Goal: Transaction & Acquisition: Subscribe to service/newsletter

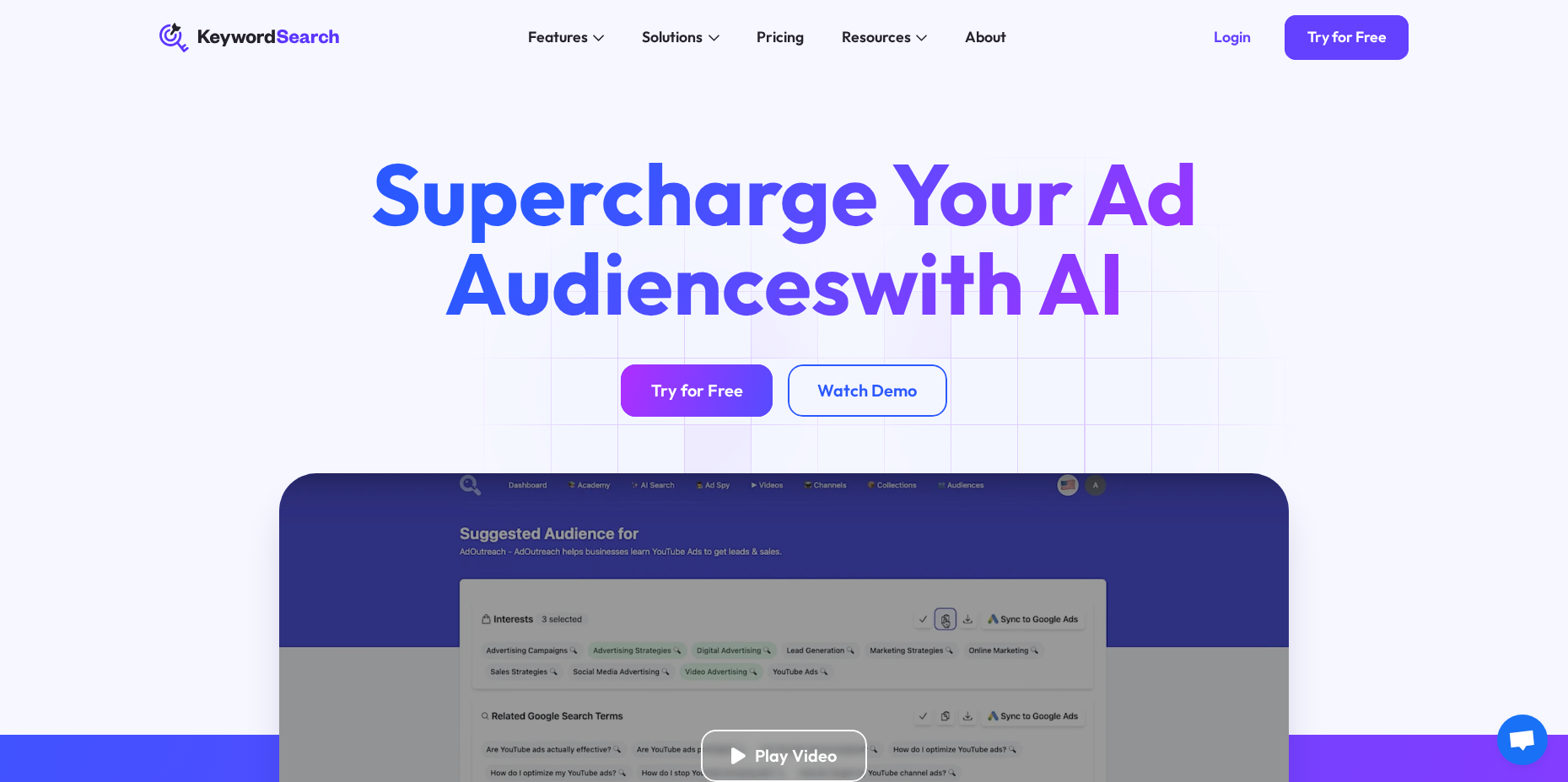
click at [678, 395] on div "Try for Free" at bounding box center [696, 391] width 92 height 21
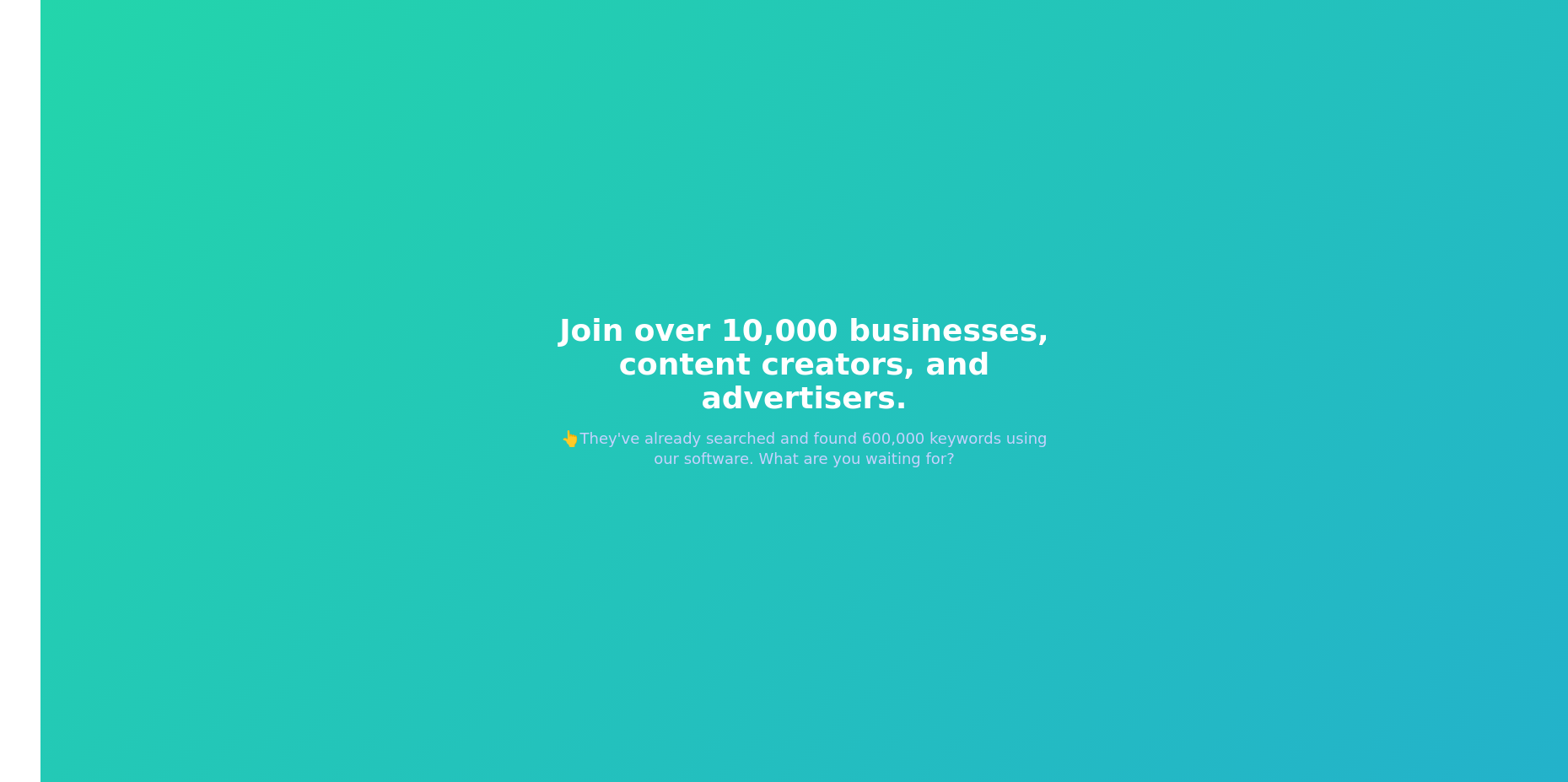
click at [806, 473] on div "Join over 10,000 businesses, content creators, and advertisers. 👆They've alread…" at bounding box center [805, 391] width 567 height 291
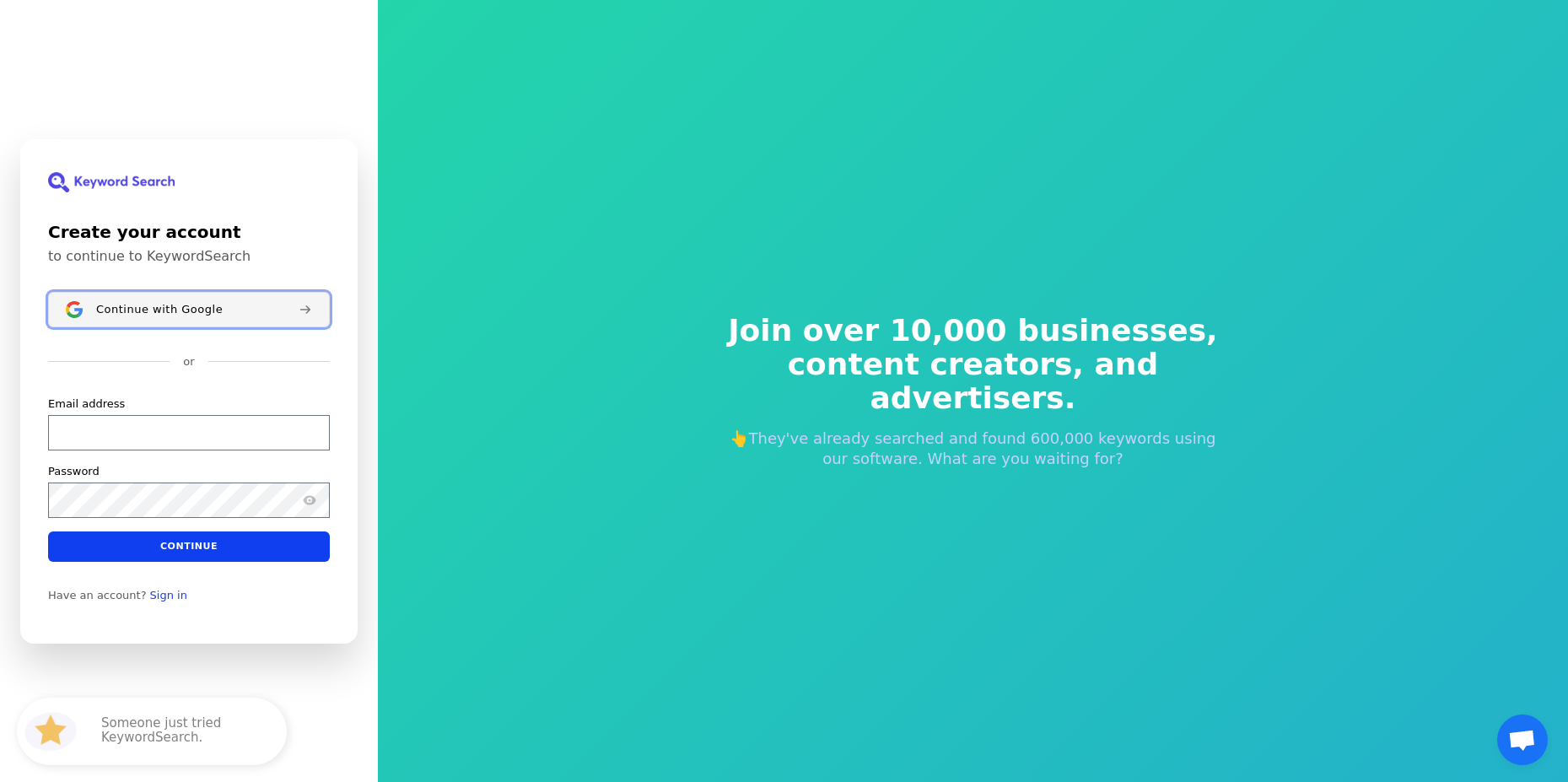
click at [163, 306] on span "Continue with Google" at bounding box center [159, 308] width 126 height 13
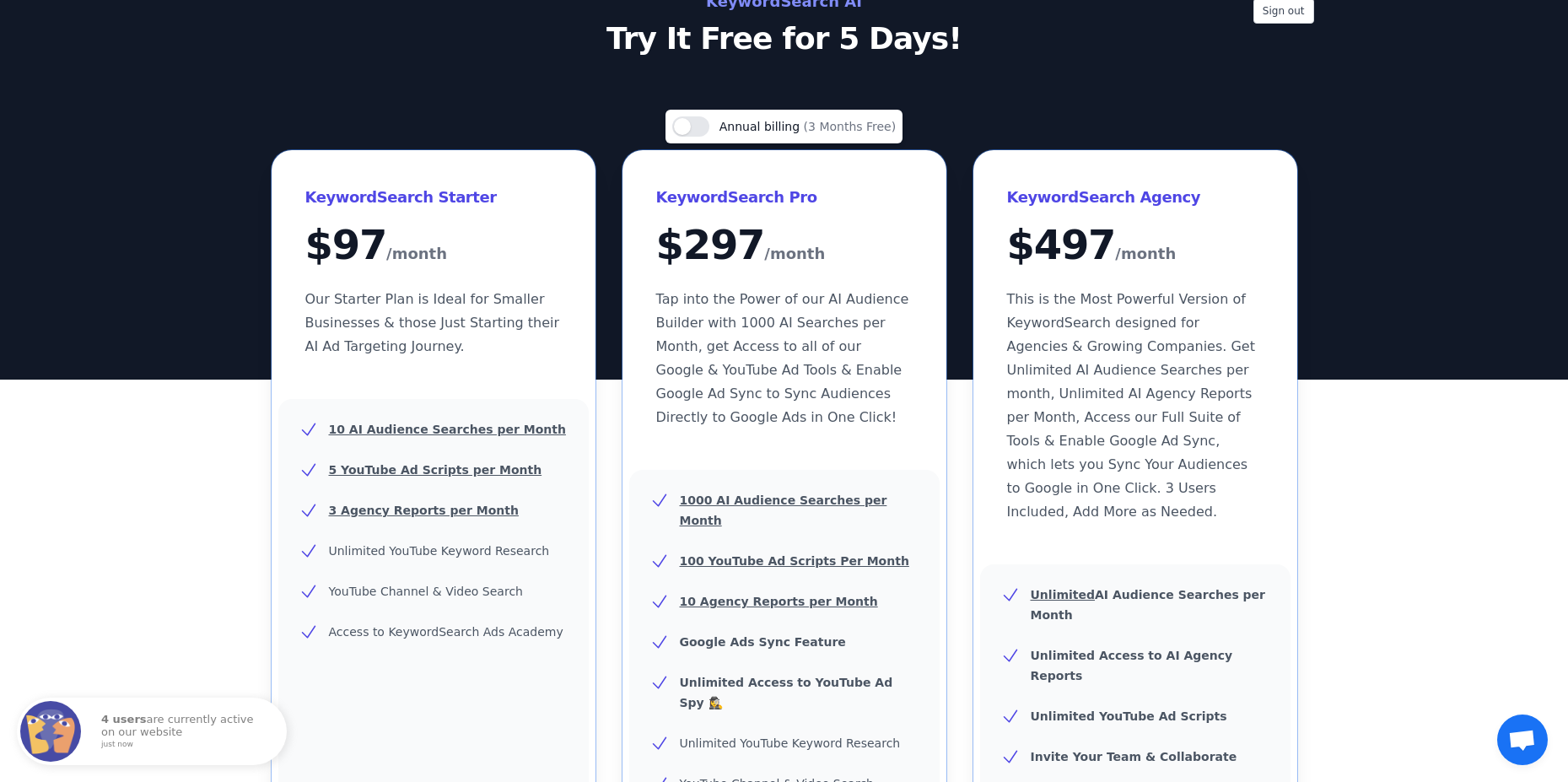
scroll to position [84, 0]
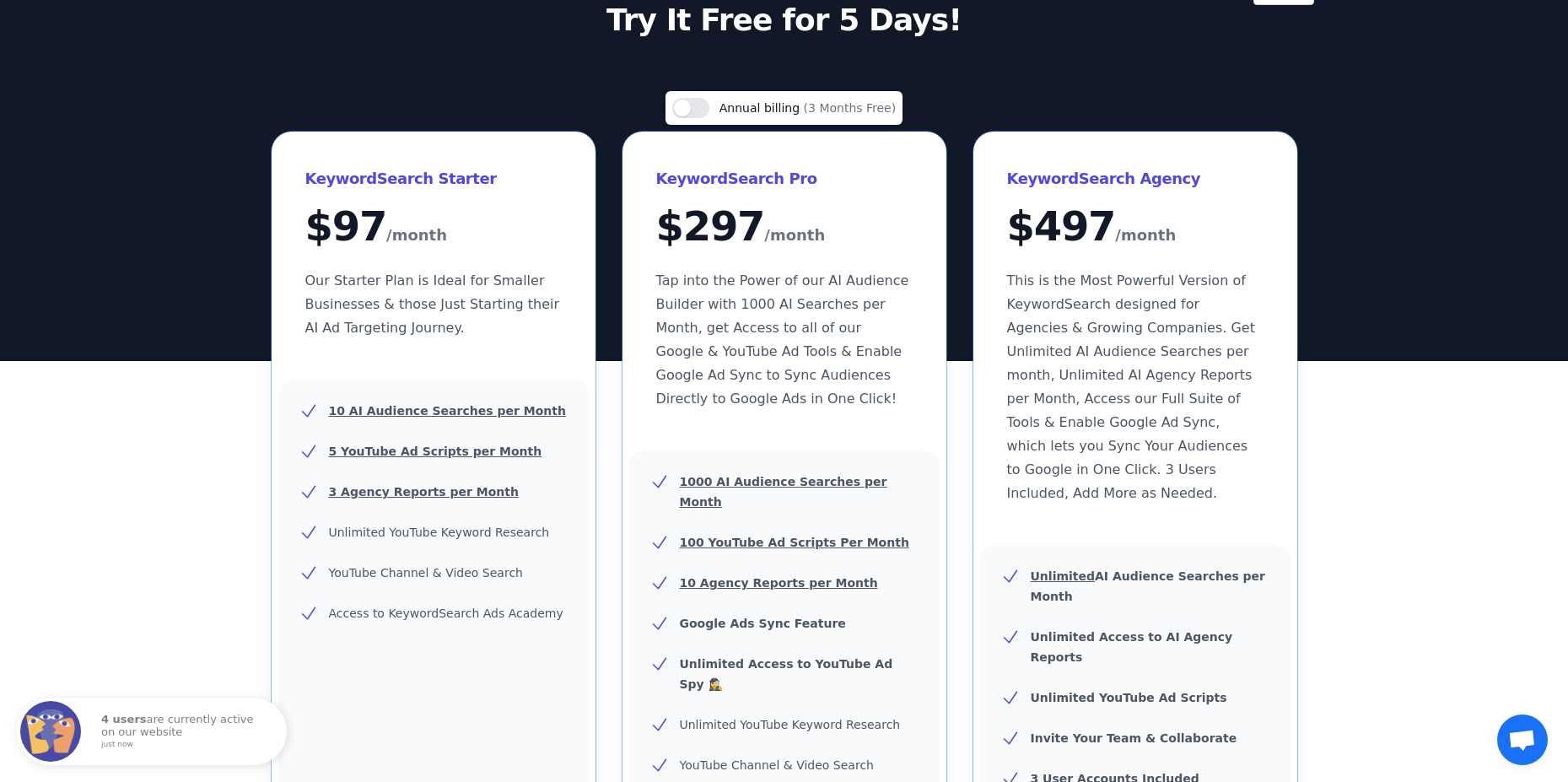
click at [780, 113] on span "Annual billing" at bounding box center [761, 108] width 84 height 13
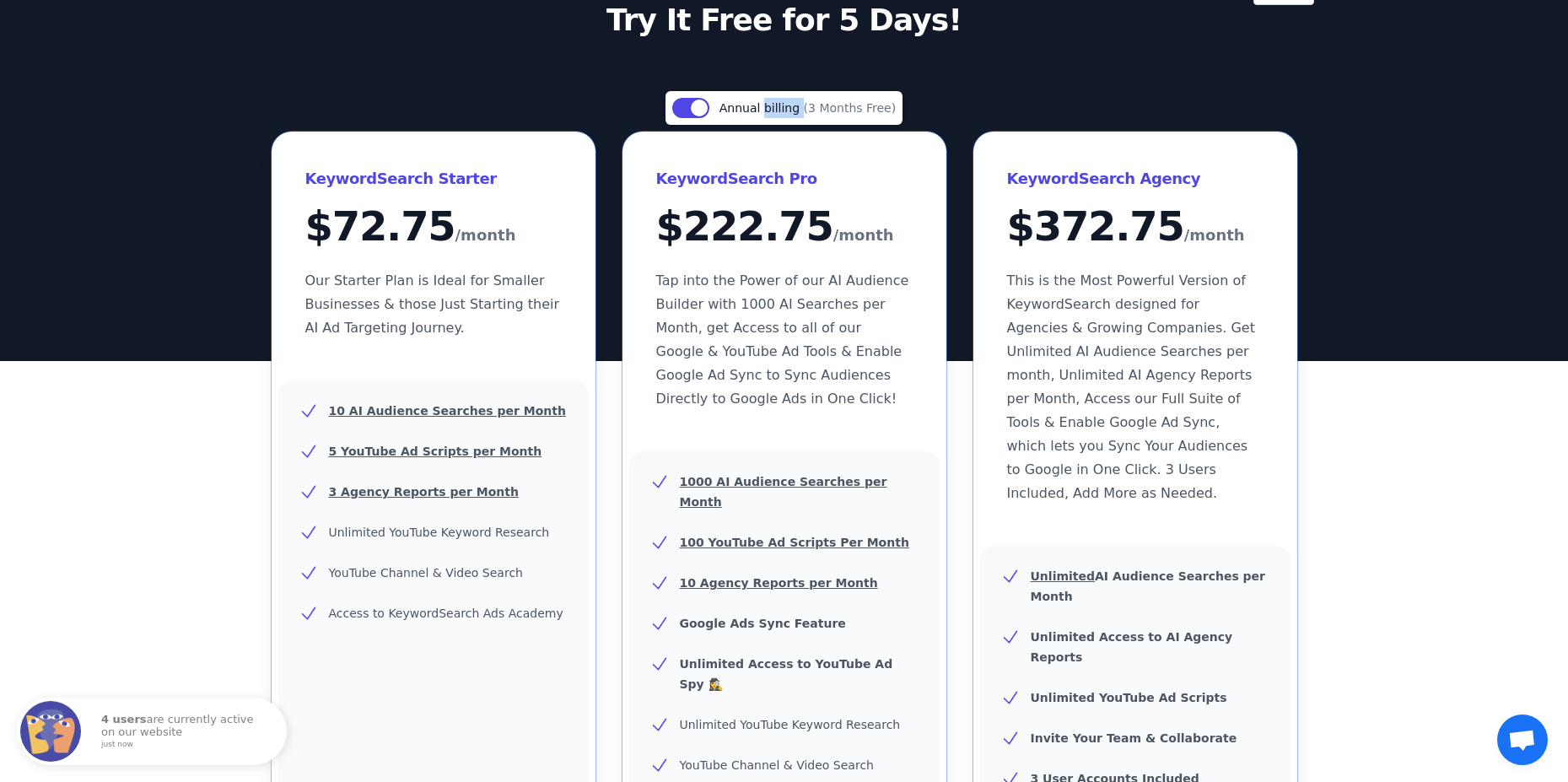
click at [780, 113] on span "Annual billing" at bounding box center [761, 108] width 84 height 13
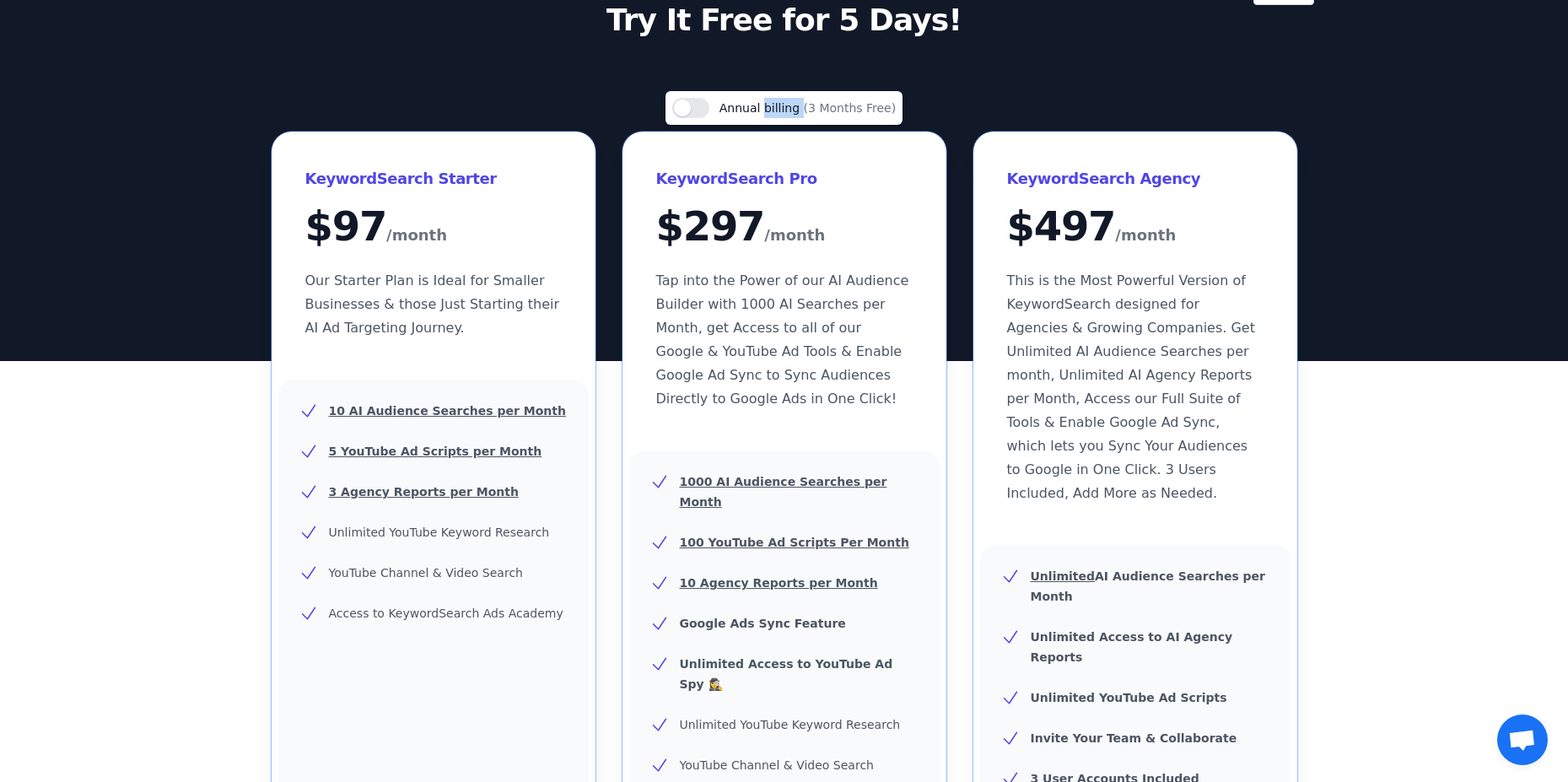
click at [780, 113] on span "Annual billing" at bounding box center [761, 108] width 84 height 13
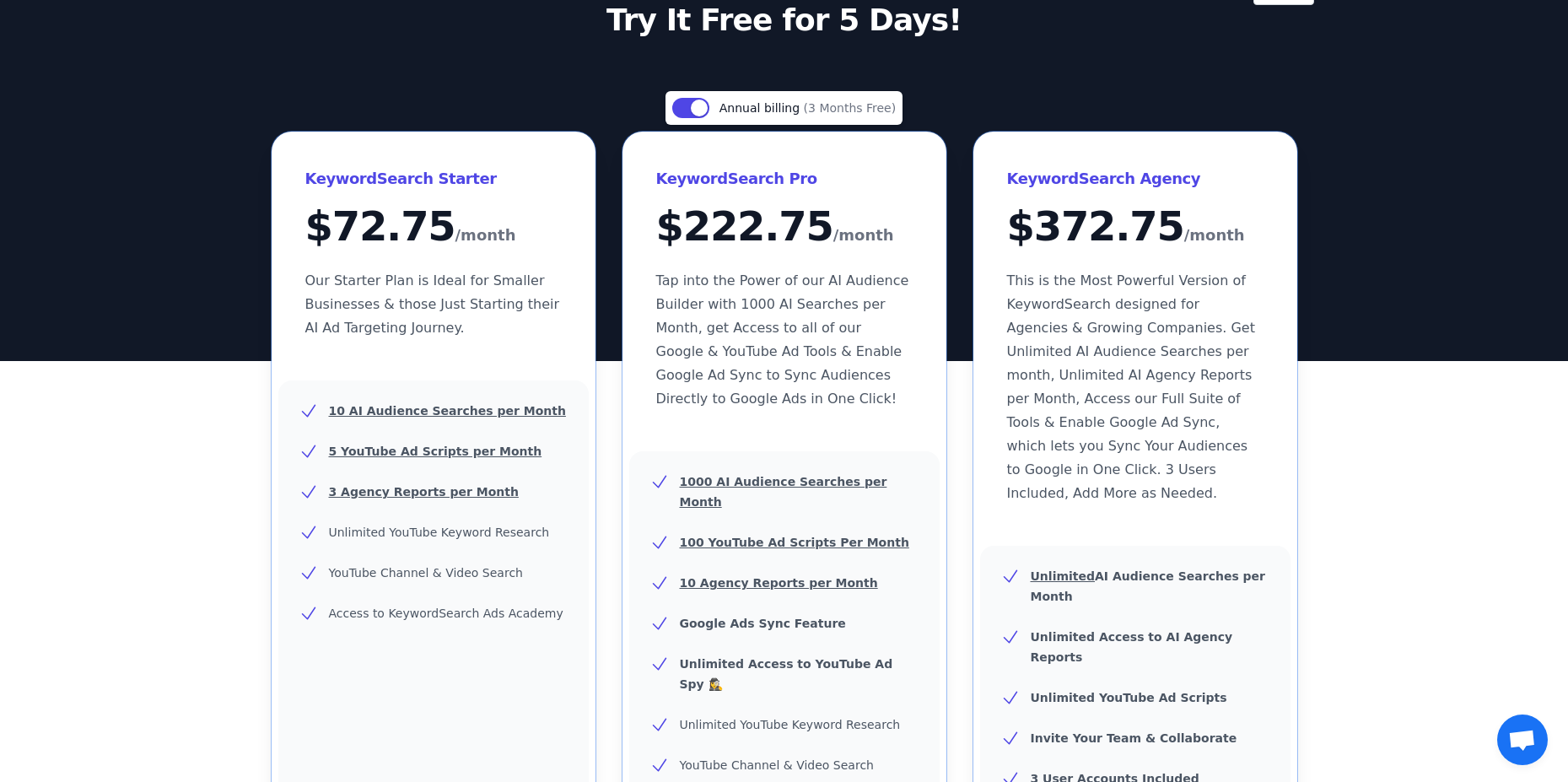
click at [780, 113] on span "Annual billing" at bounding box center [761, 108] width 84 height 13
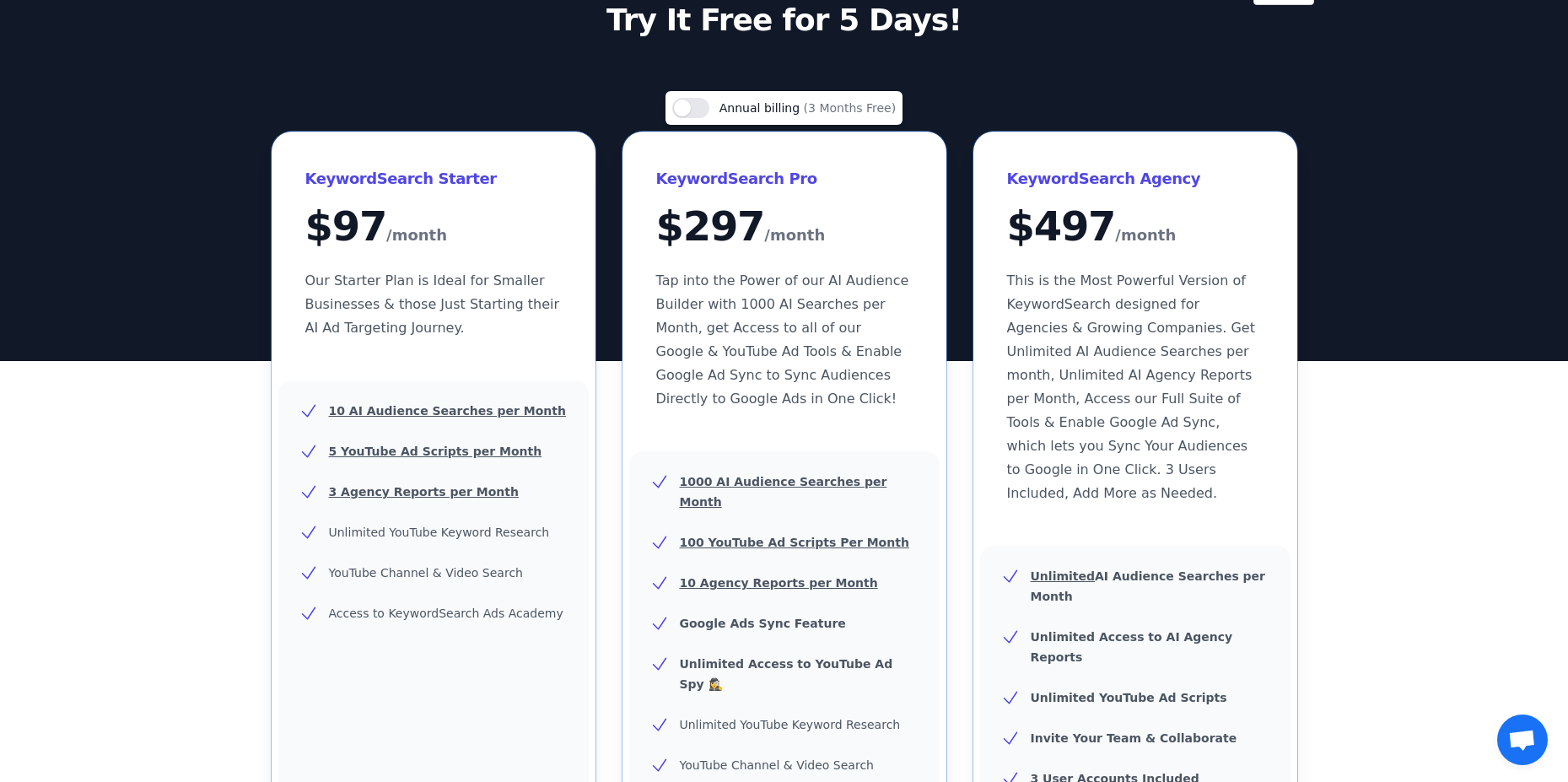
click at [780, 113] on span "Annual billing" at bounding box center [761, 108] width 84 height 13
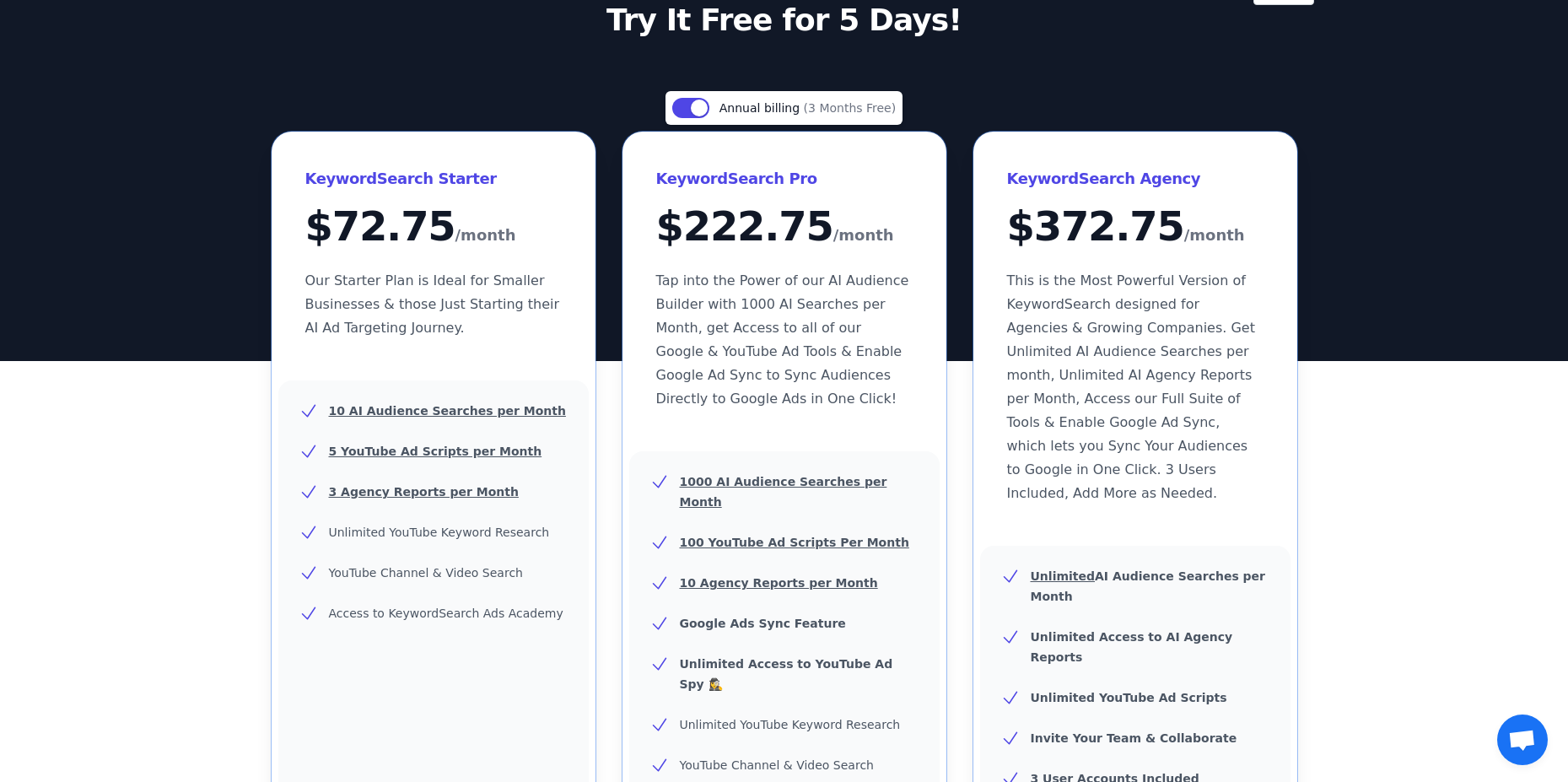
click at [780, 113] on span "Annual billing" at bounding box center [761, 108] width 84 height 13
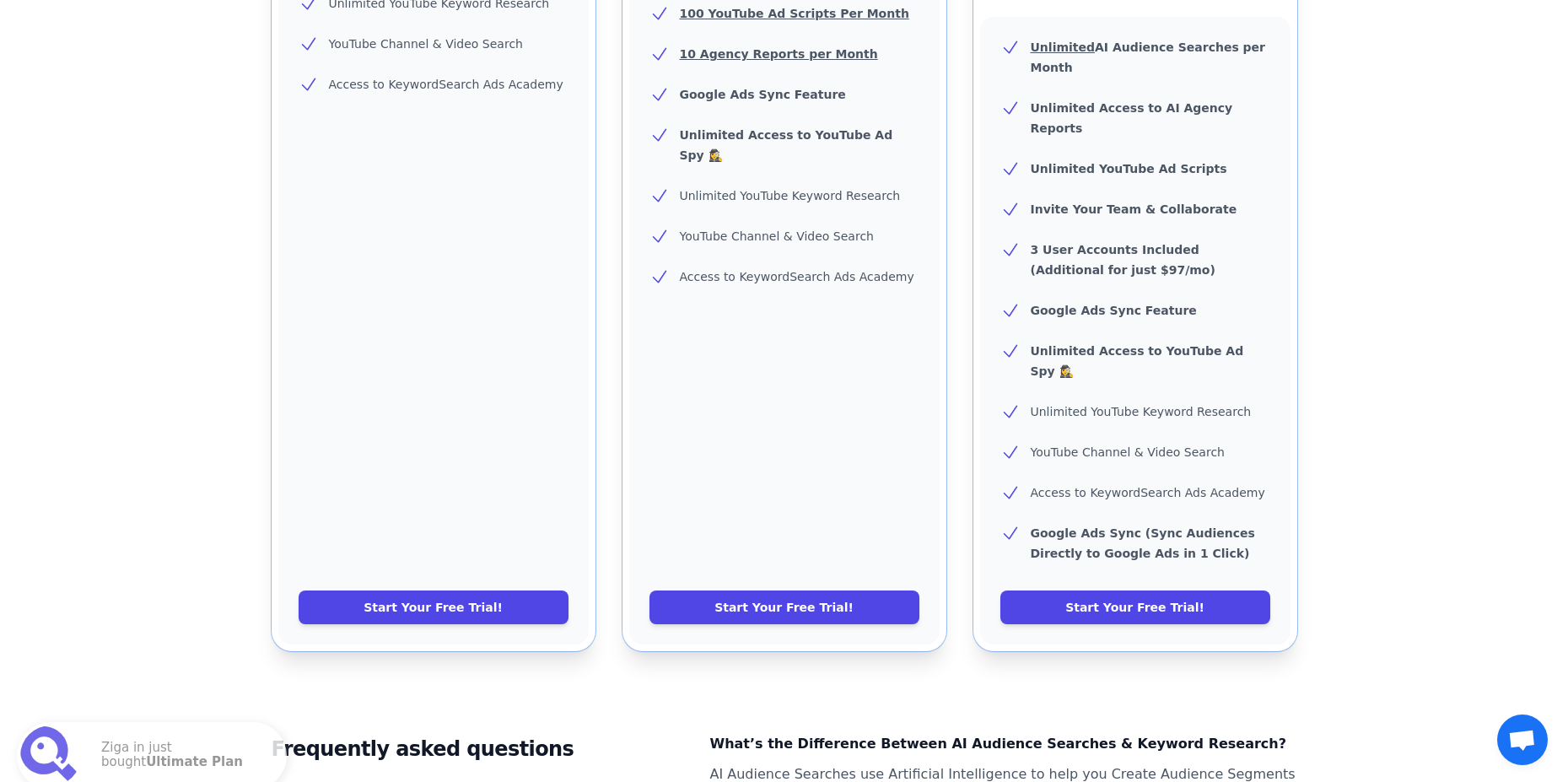
scroll to position [674, 0]
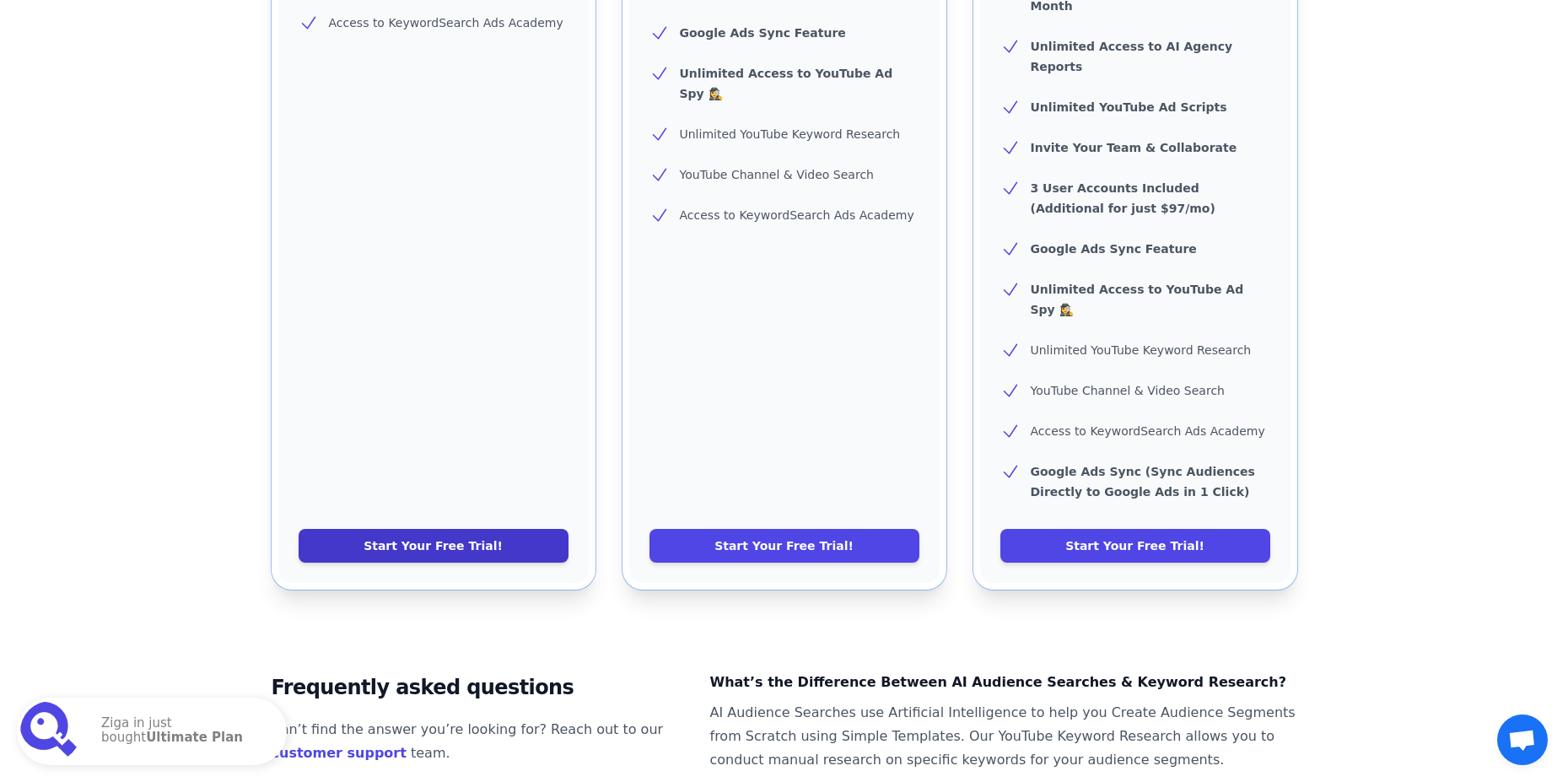
click at [477, 529] on link "Start Your Free Trial!" at bounding box center [434, 546] width 270 height 34
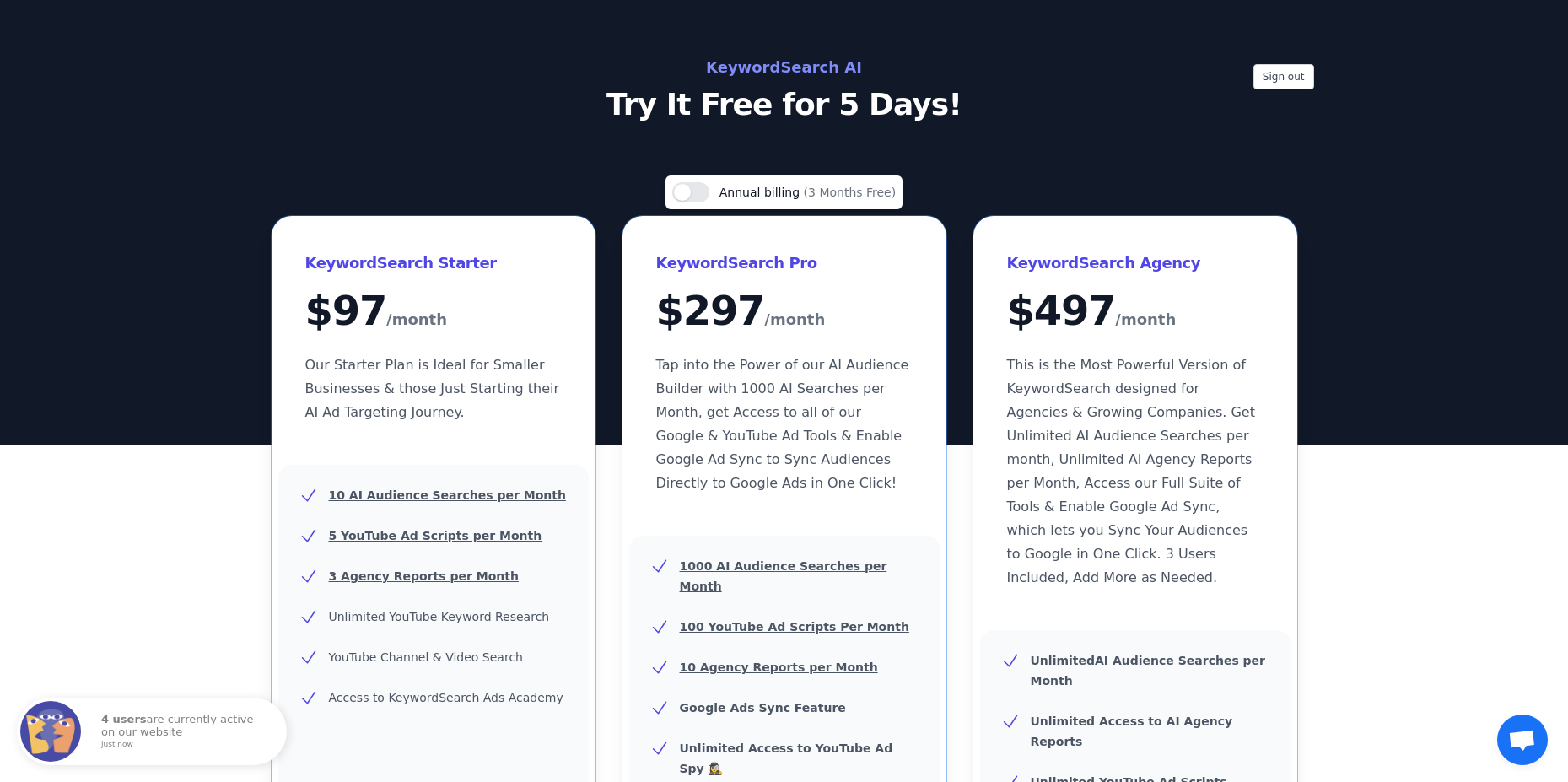
click at [776, 53] on div "Sign out KeywordSearch AI Try It Free for 5 Days!" at bounding box center [784, 223] width 1568 height 445
click at [676, 8] on div "Sign out KeywordSearch AI Try It Free for 5 Days!" at bounding box center [784, 223] width 1568 height 445
